Goal: Navigation & Orientation: Find specific page/section

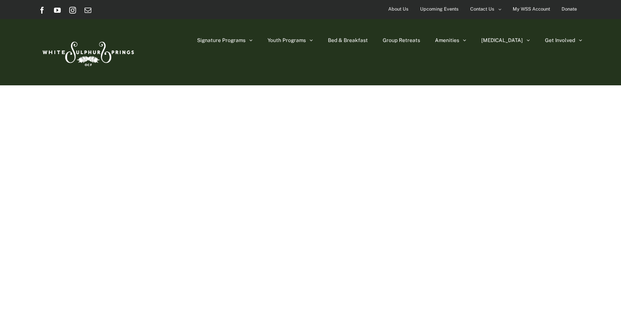
click at [122, 50] on img at bounding box center [88, 52] width 98 height 40
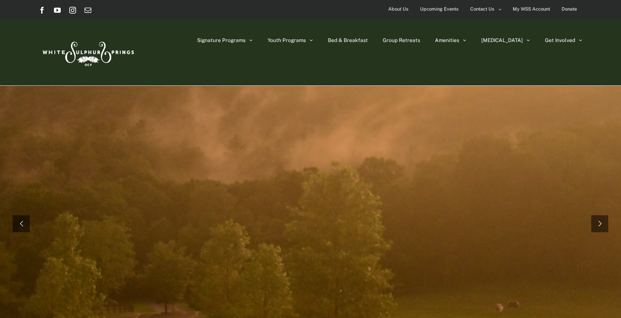
click at [398, 6] on span "About Us" at bounding box center [398, 9] width 20 height 12
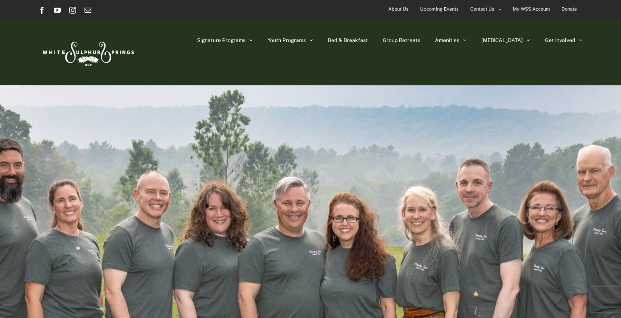
click at [397, 10] on span "About Us" at bounding box center [398, 9] width 20 height 12
click at [398, 10] on span "About Us" at bounding box center [398, 9] width 20 height 12
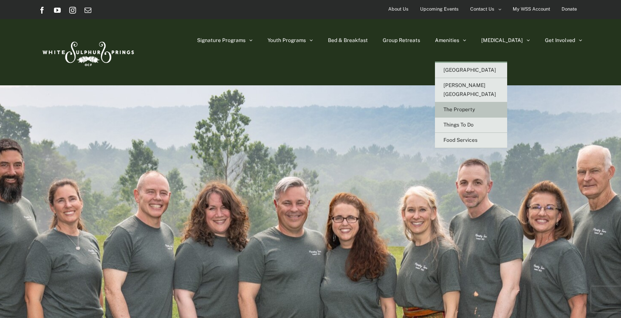
click at [475, 107] on span "The Property" at bounding box center [459, 110] width 31 height 6
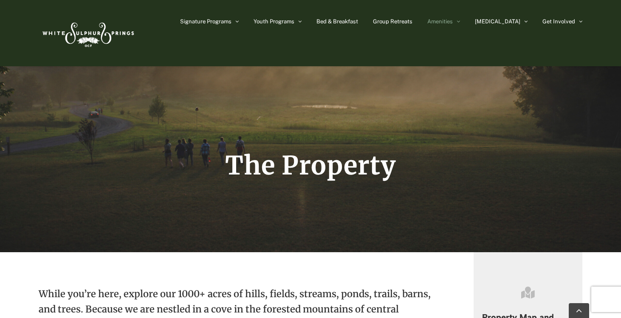
scroll to position [75, 0]
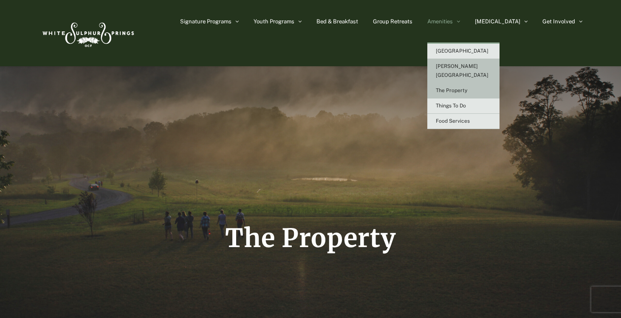
click at [489, 63] on span "[PERSON_NAME][GEOGRAPHIC_DATA]" at bounding box center [462, 70] width 53 height 15
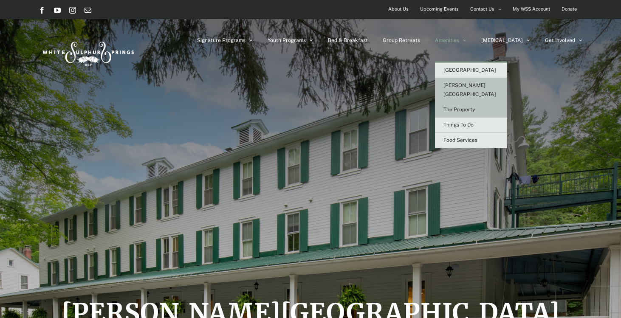
click at [475, 107] on span "The Property" at bounding box center [459, 110] width 31 height 6
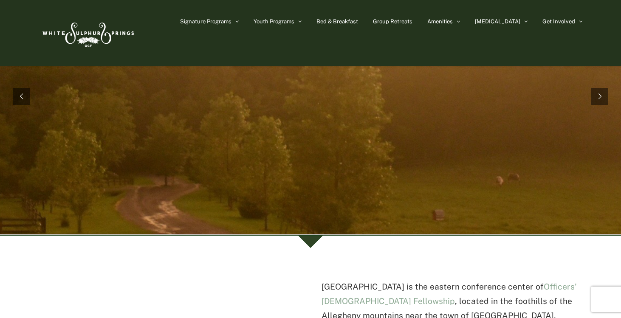
scroll to position [26, 0]
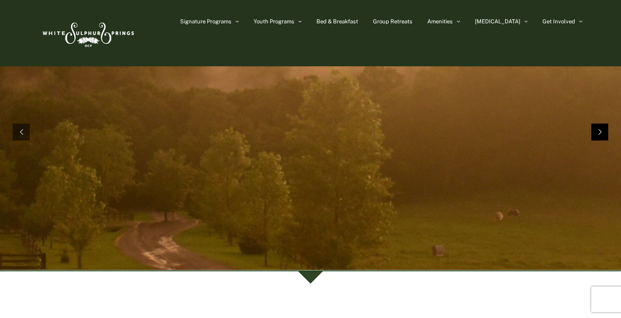
click at [603, 136] on rs-arrow at bounding box center [600, 132] width 17 height 17
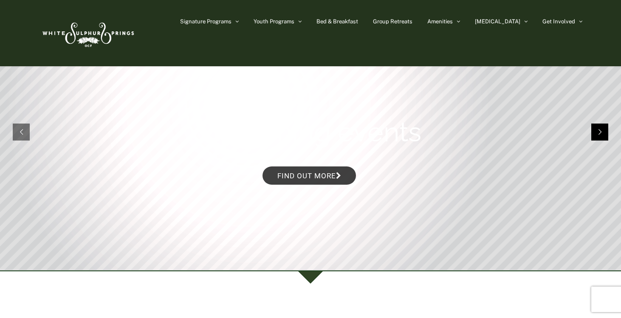
click at [603, 136] on rs-arrow at bounding box center [600, 132] width 17 height 17
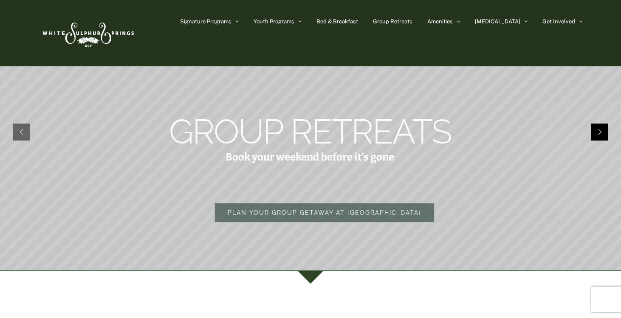
click at [604, 136] on rs-arrow at bounding box center [600, 132] width 17 height 17
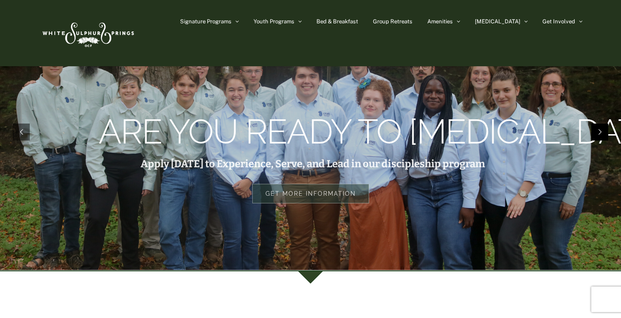
click at [602, 137] on rs-arrow at bounding box center [600, 132] width 17 height 17
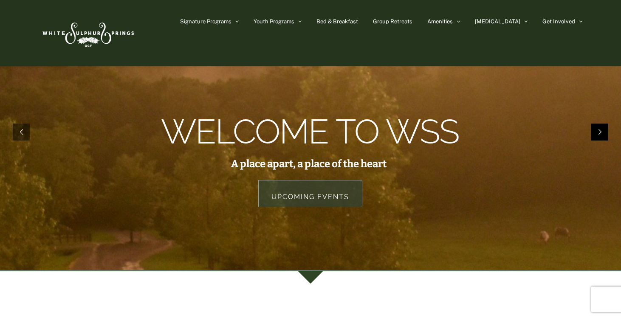
click at [602, 137] on rs-arrow at bounding box center [600, 132] width 17 height 17
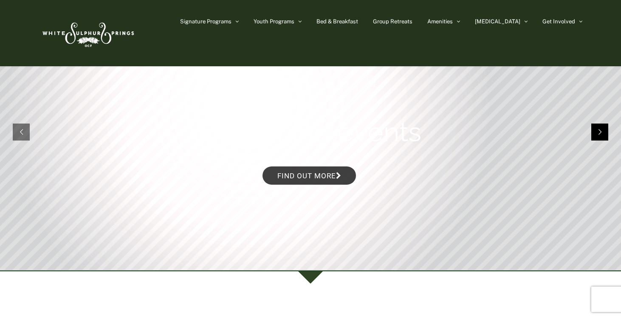
click at [602, 137] on rs-arrow at bounding box center [600, 132] width 17 height 17
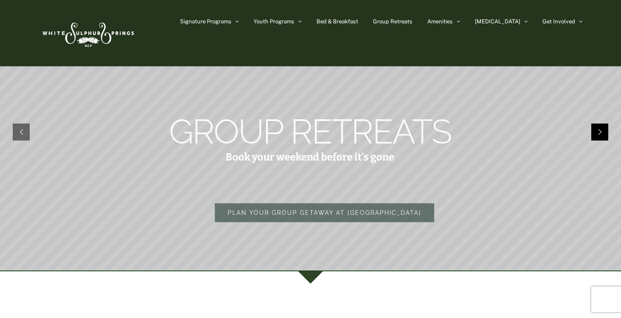
click at [602, 137] on rs-arrow at bounding box center [600, 132] width 17 height 17
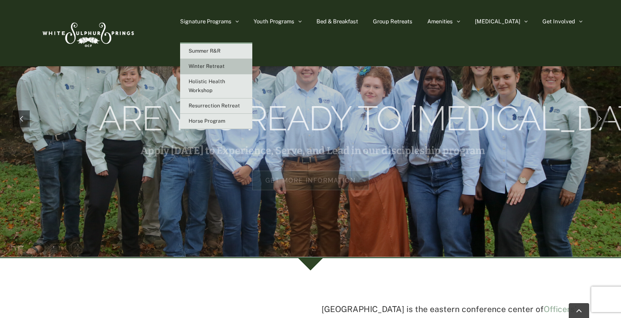
scroll to position [0, 0]
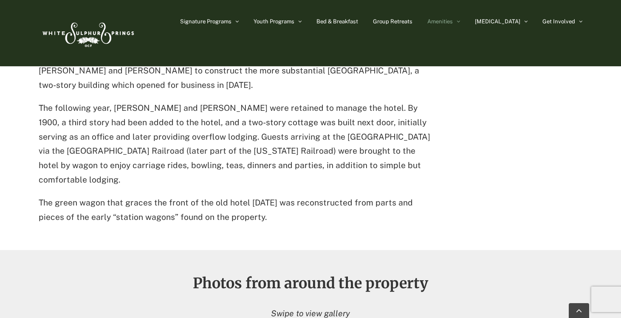
scroll to position [585, 0]
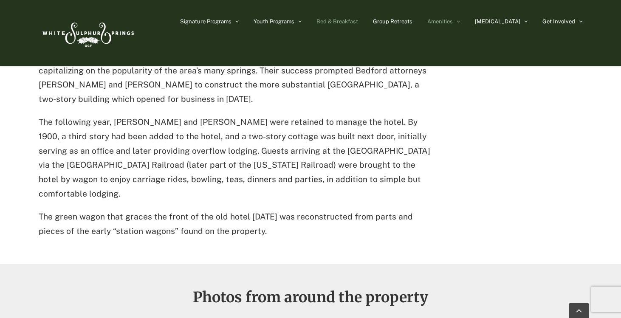
click at [358, 19] on span "Bed & Breakfast" at bounding box center [338, 22] width 42 height 6
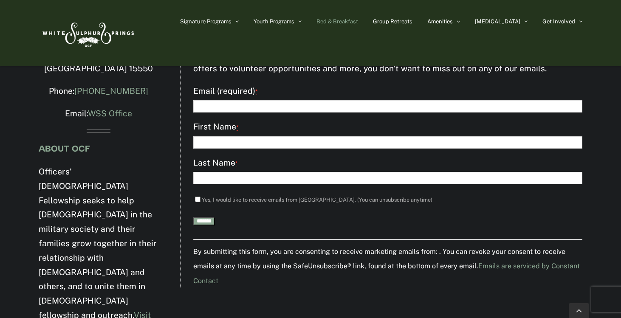
scroll to position [1383, 0]
